Goal: Information Seeking & Learning: Learn about a topic

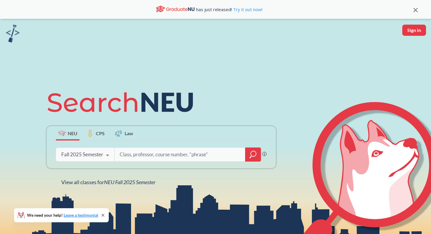
click at [151, 156] on input "search" at bounding box center [180, 155] width 122 height 12
type input "ramin"
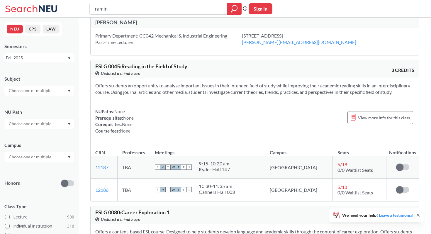
scroll to position [3, 0]
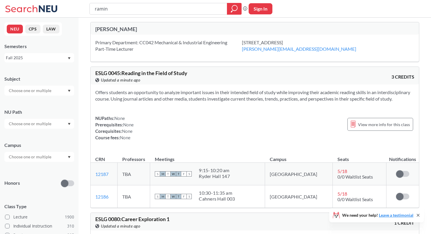
click at [127, 28] on div "[PERSON_NAME]" at bounding box center [175, 29] width 160 height 6
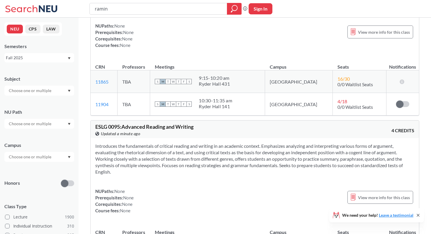
scroll to position [0, 0]
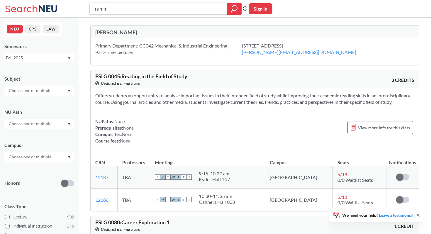
click at [188, 11] on input "ramin" at bounding box center [158, 9] width 129 height 10
drag, startPoint x: 188, startPoint y: 11, endPoint x: 82, endPoint y: 9, distance: 105.7
click at [82, 9] on div "ramin Phrase search guarantees the exact search appears in the results. Ex. If …" at bounding box center [215, 9] width 431 height 18
type input "mlops"
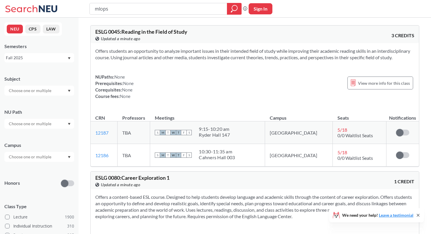
drag, startPoint x: 115, startPoint y: 8, endPoint x: 98, endPoint y: 8, distance: 16.7
click at [98, 8] on input "mlops" at bounding box center [158, 9] width 129 height 10
type input "machine learning operations"
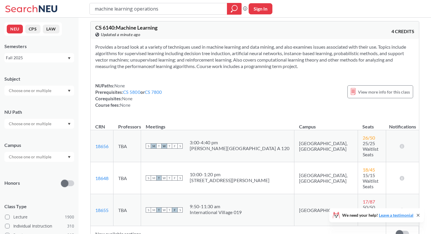
scroll to position [5, 0]
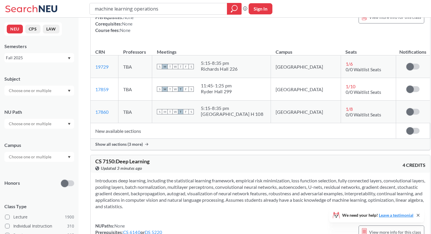
scroll to position [3977, 0]
click at [107, 158] on span "CS 7150 : Deep Learning" at bounding box center [122, 161] width 54 height 6
copy span "7150"
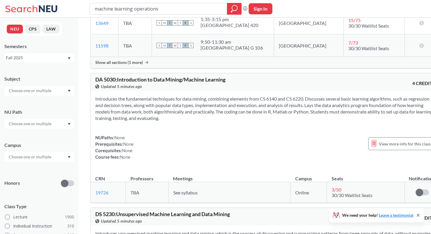
scroll to position [2062, 0]
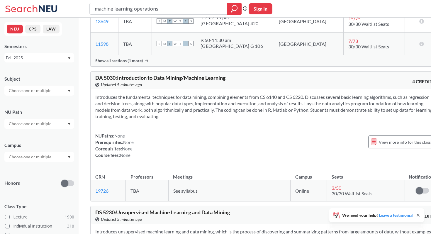
click at [109, 209] on span "DS 5230 : Unsupervised Machine Learning and Data Mining" at bounding box center [162, 212] width 135 height 6
copy span "5230"
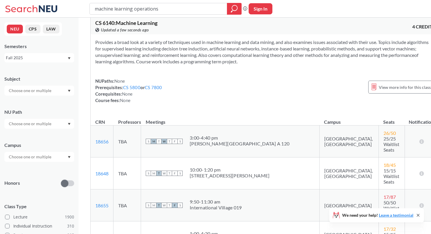
scroll to position [0, 0]
